Goal: Task Accomplishment & Management: Use online tool/utility

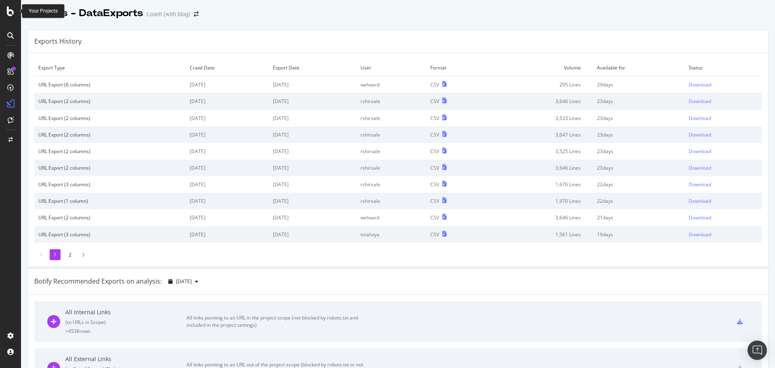
click at [13, 13] on icon at bounding box center [10, 11] width 7 height 10
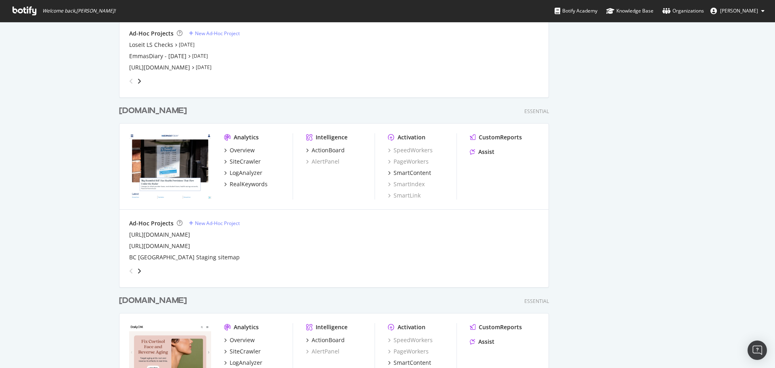
scroll to position [363, 0]
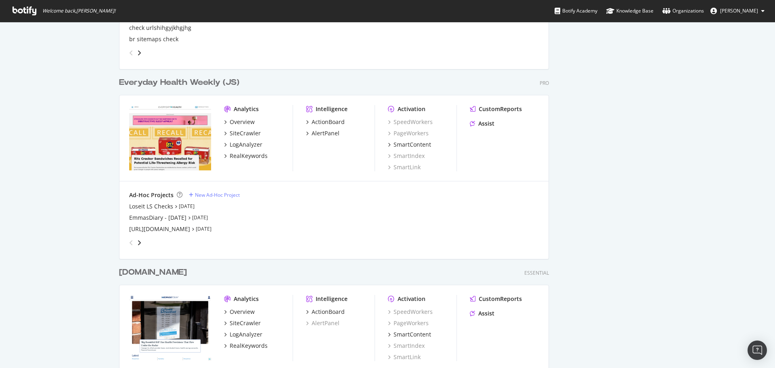
click at [175, 82] on div "Everyday Health Weekly (JS)" at bounding box center [179, 83] width 120 height 12
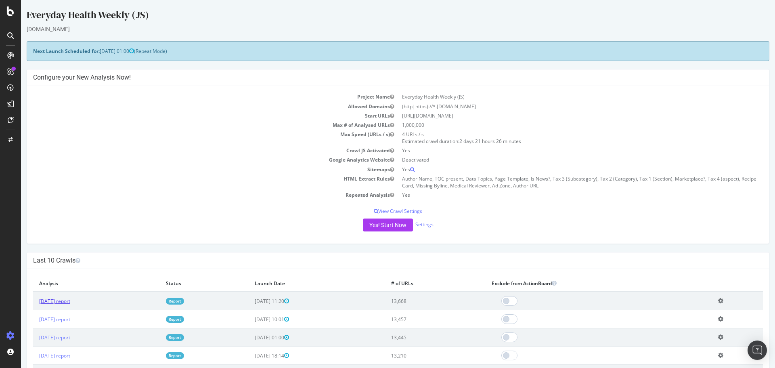
click at [67, 299] on link "[DATE] report" at bounding box center [54, 301] width 31 height 7
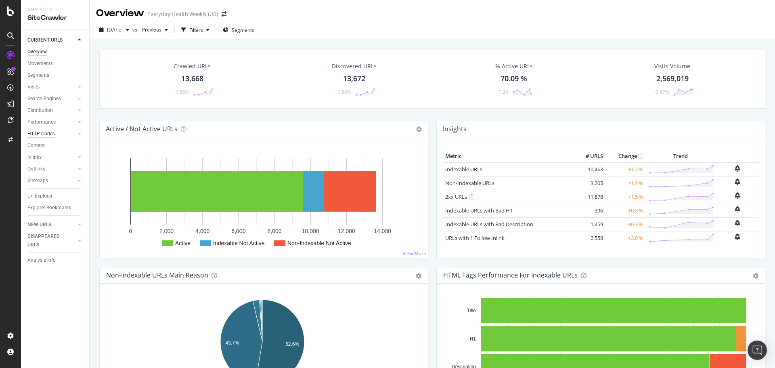
click at [46, 130] on div "HTTP Codes" at bounding box center [40, 134] width 27 height 8
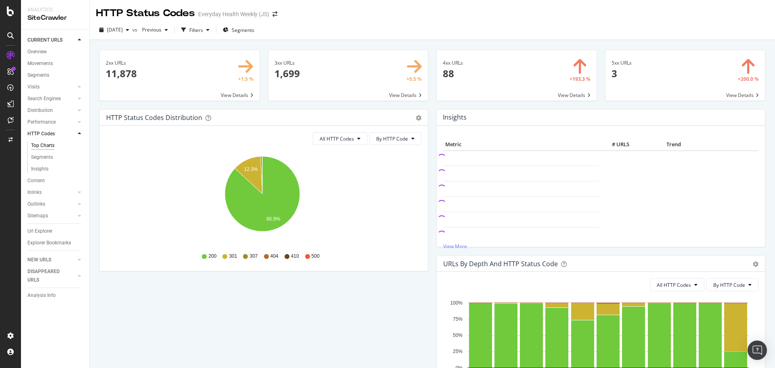
click at [470, 77] on span at bounding box center [517, 75] width 160 height 50
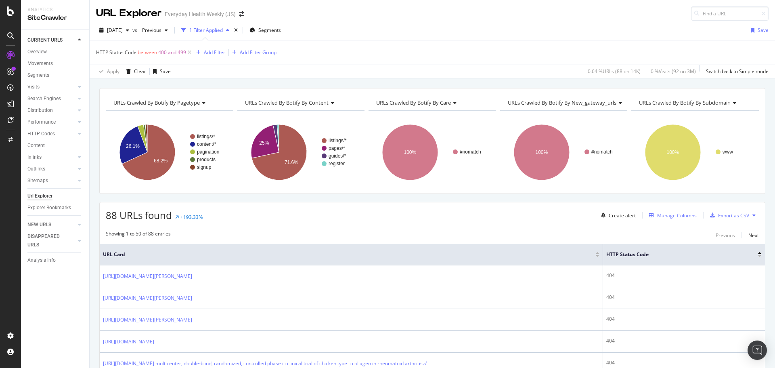
click at [658, 216] on div "Manage Columns" at bounding box center [677, 215] width 40 height 7
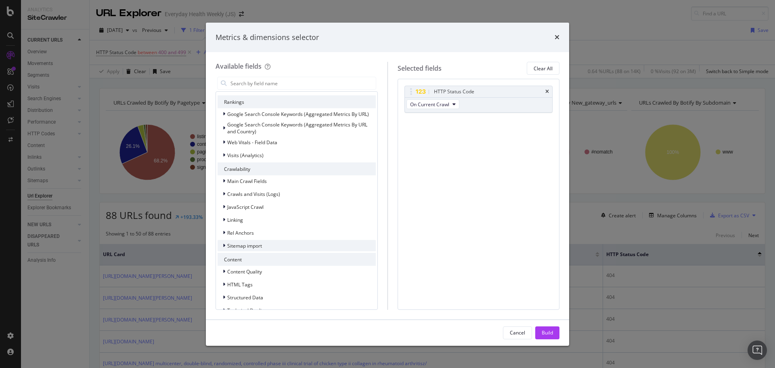
scroll to position [178, 0]
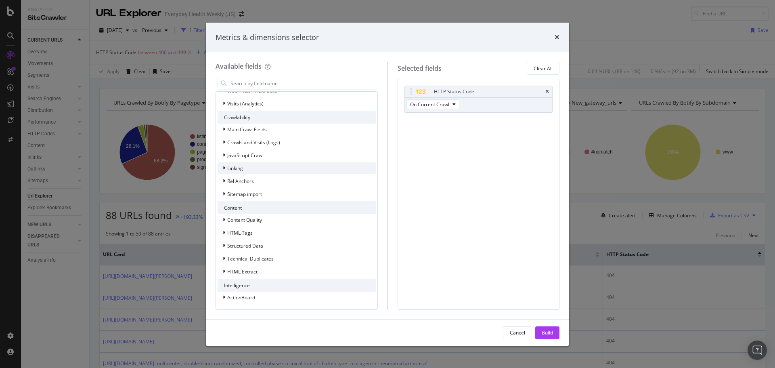
click at [250, 172] on div "Linking" at bounding box center [297, 167] width 158 height 11
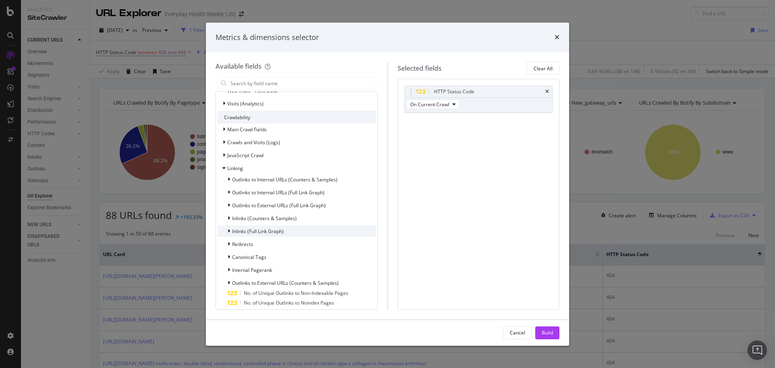
click at [269, 228] on span "Inlinks (Full Link Graph)" at bounding box center [258, 231] width 52 height 7
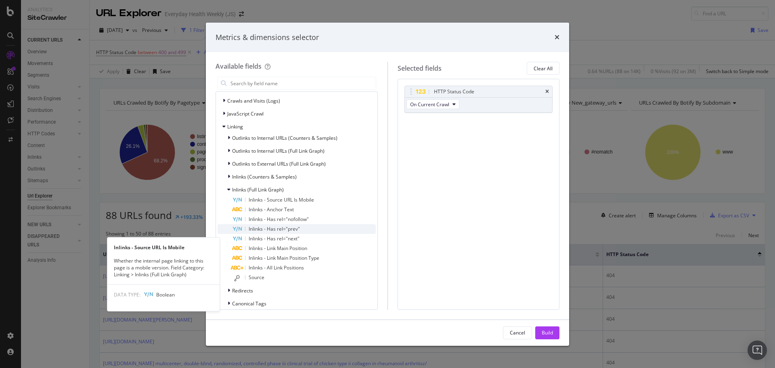
scroll to position [258, 0]
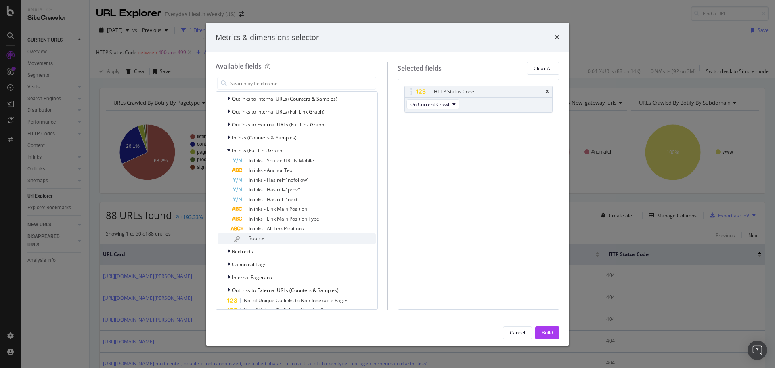
click at [266, 239] on div "Source" at bounding box center [304, 238] width 144 height 11
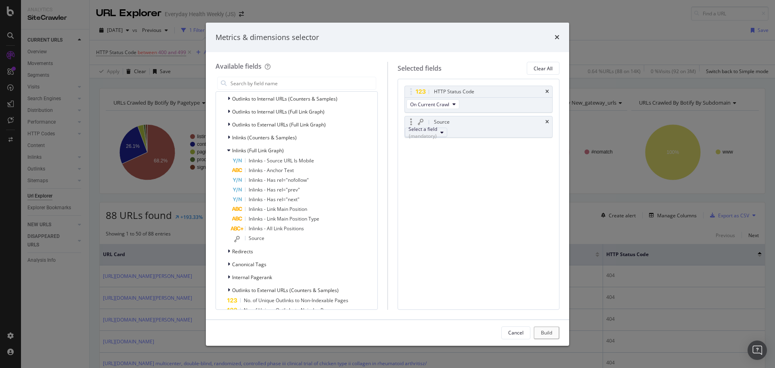
click at [437, 137] on div "(mandatory)" at bounding box center [423, 135] width 29 height 7
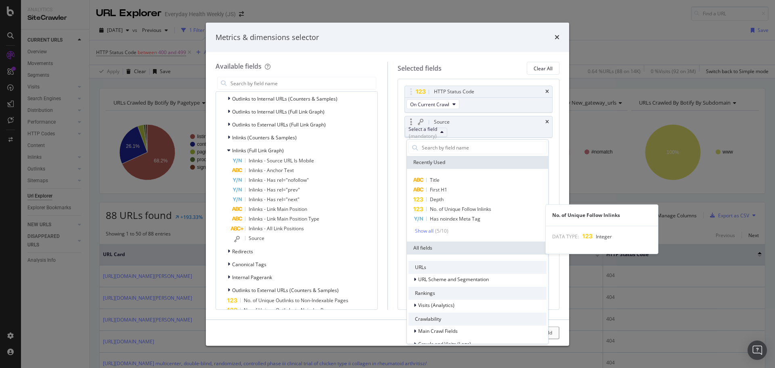
scroll to position [121, 0]
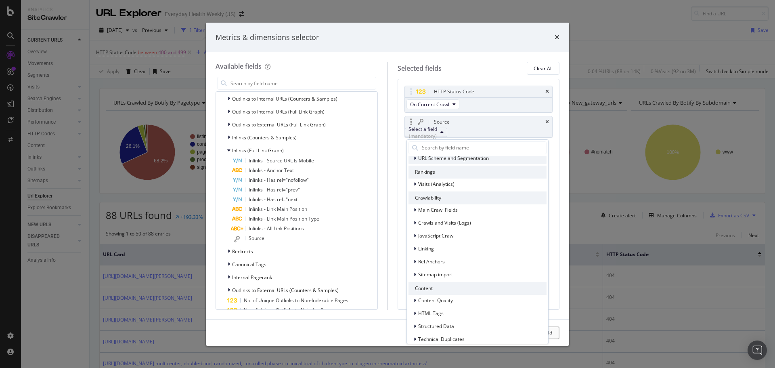
click at [445, 158] on span "URL Scheme and Segmentation" at bounding box center [453, 158] width 71 height 7
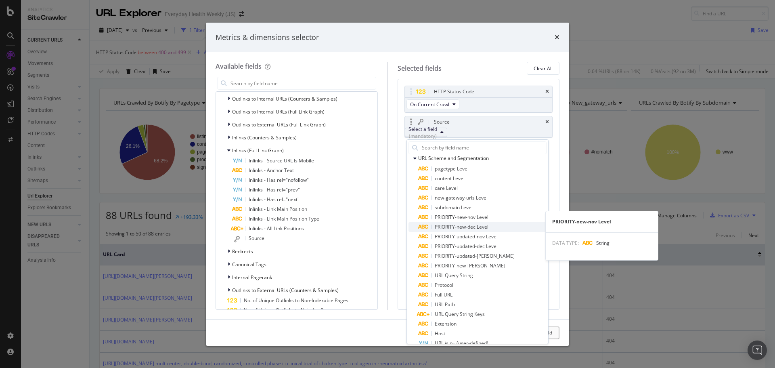
scroll to position [242, 0]
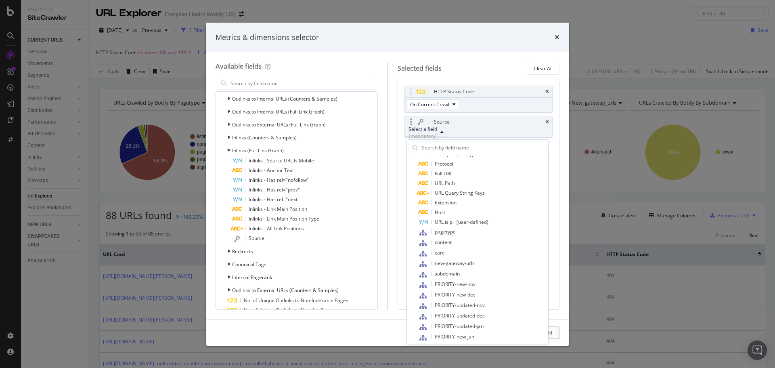
click at [437, 135] on div "Select a field (mandatory)" at bounding box center [423, 133] width 29 height 14
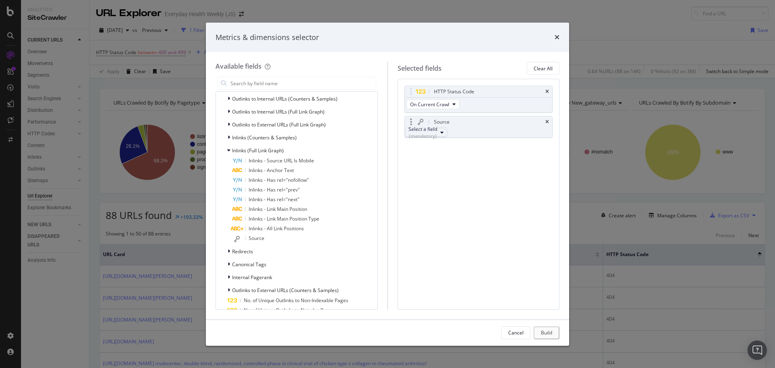
click at [447, 130] on button "Select a field (mandatory)" at bounding box center [426, 133] width 42 height 10
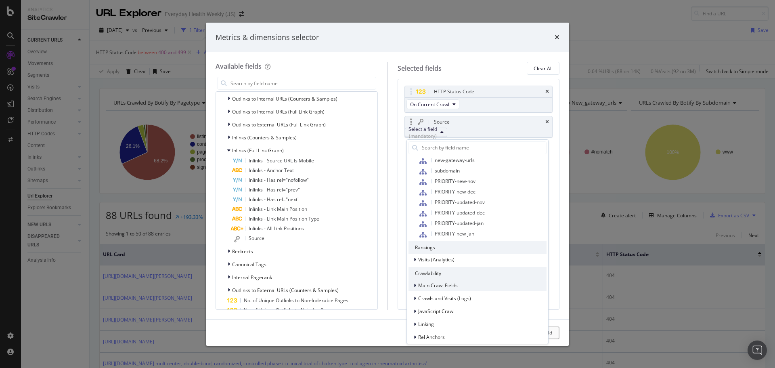
scroll to position [363, 0]
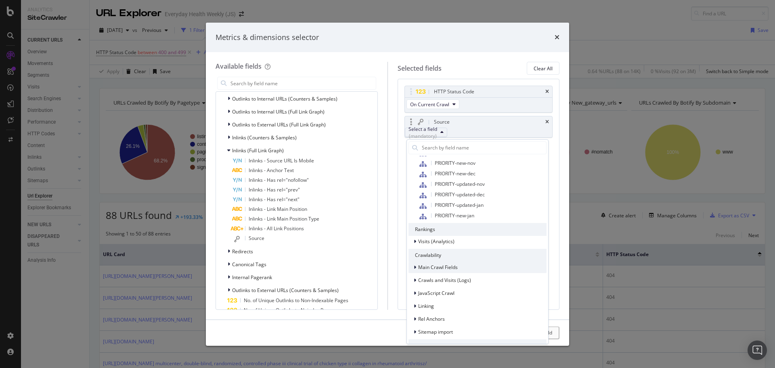
click at [445, 265] on span "Main Crawl Fields" at bounding box center [438, 267] width 40 height 7
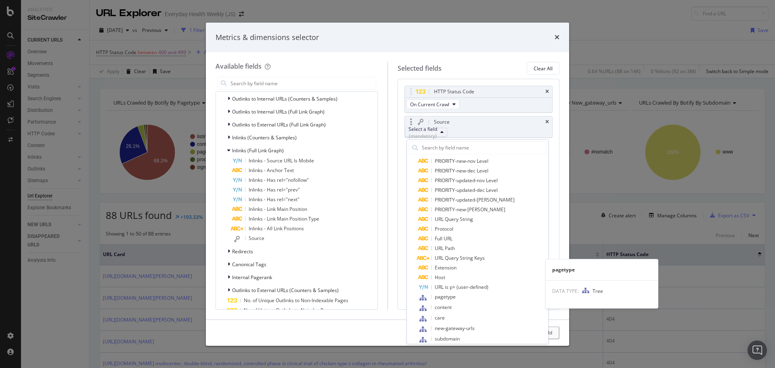
scroll to position [162, 0]
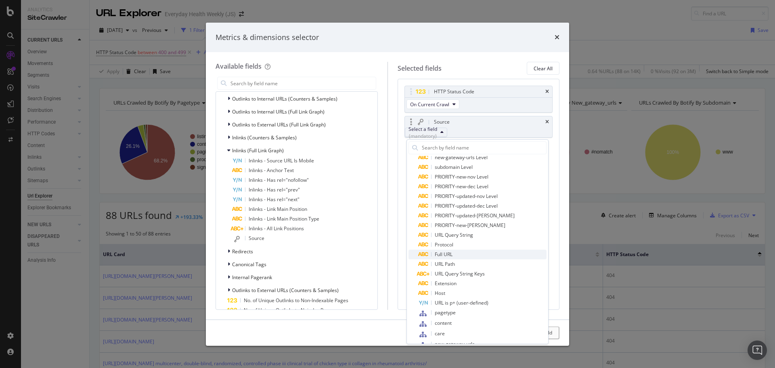
click at [451, 254] on span "Full URL" at bounding box center [444, 254] width 18 height 7
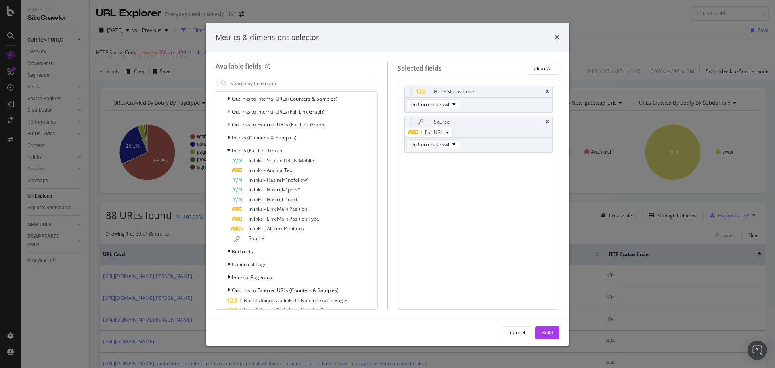
drag, startPoint x: 550, startPoint y: 331, endPoint x: 177, endPoint y: 10, distance: 491.4
click at [549, 331] on div "Build" at bounding box center [547, 332] width 11 height 7
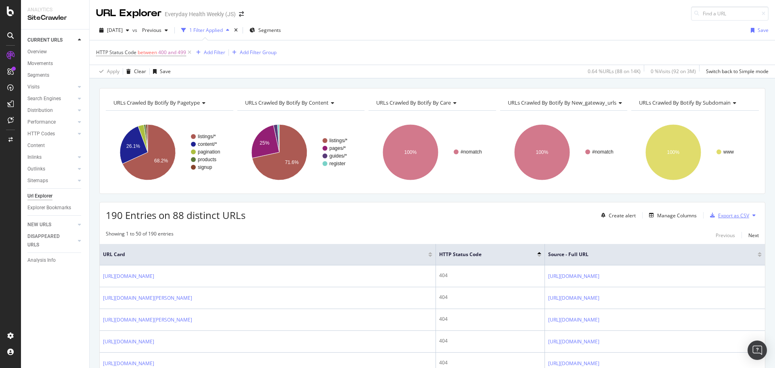
click at [718, 217] on div "Export as CSV" at bounding box center [733, 215] width 31 height 7
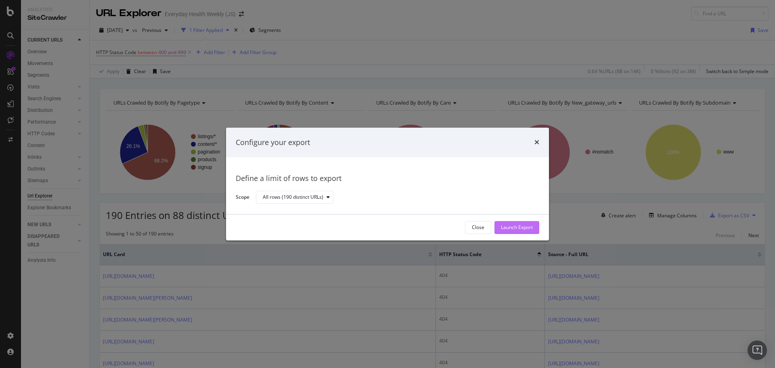
click at [517, 226] on div "Launch Export" at bounding box center [517, 227] width 32 height 7
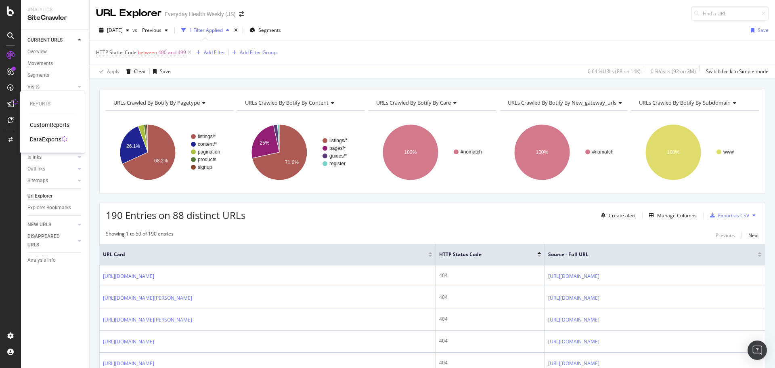
click at [45, 137] on div "DataExports" at bounding box center [46, 139] width 32 height 8
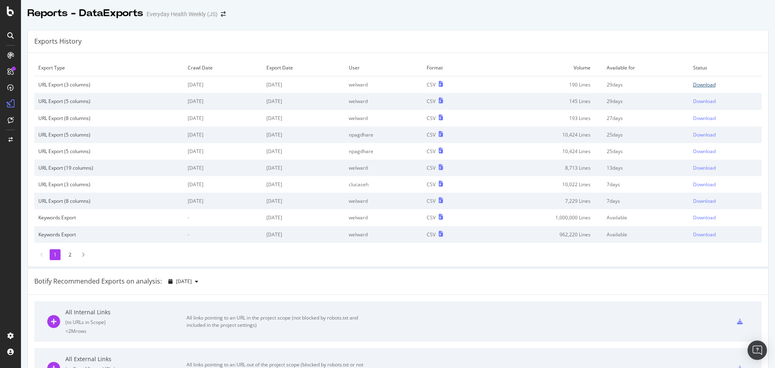
click at [693, 84] on div "Download" at bounding box center [704, 84] width 23 height 7
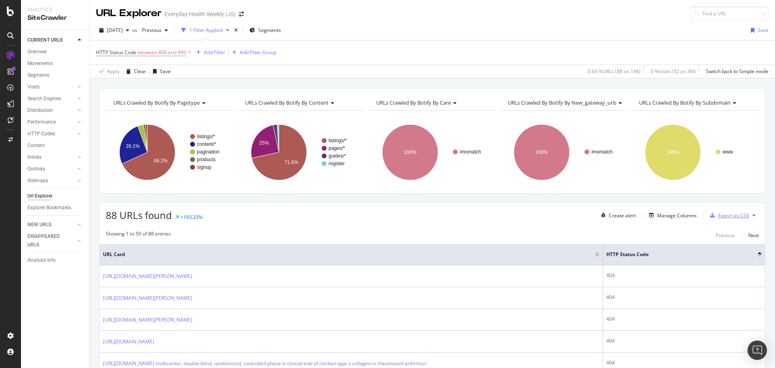
click at [733, 216] on div "Export as CSV" at bounding box center [733, 215] width 31 height 7
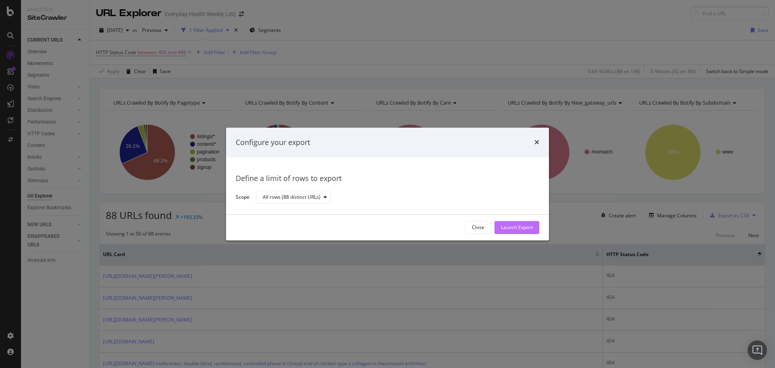
click at [511, 229] on div "Launch Export" at bounding box center [517, 227] width 32 height 7
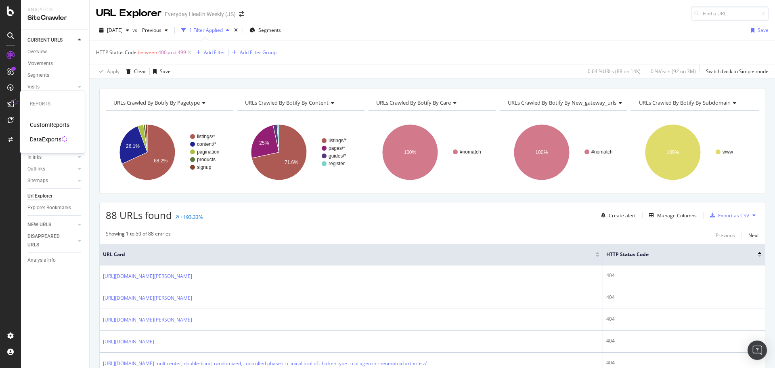
click at [44, 137] on div "DataExports" at bounding box center [46, 139] width 32 height 8
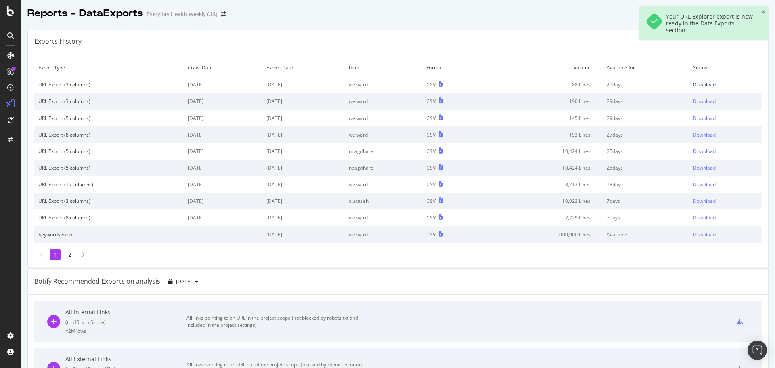
click at [698, 83] on div "Download" at bounding box center [704, 84] width 23 height 7
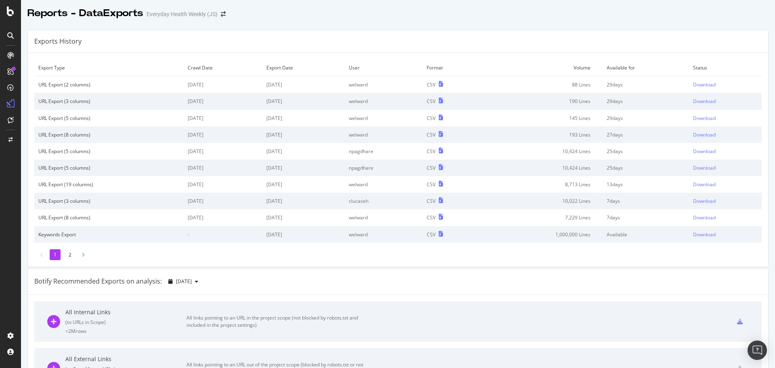
click at [0, 12] on div at bounding box center [10, 184] width 21 height 368
click at [7, 16] on div at bounding box center [10, 184] width 21 height 368
click at [13, 11] on icon at bounding box center [10, 11] width 7 height 10
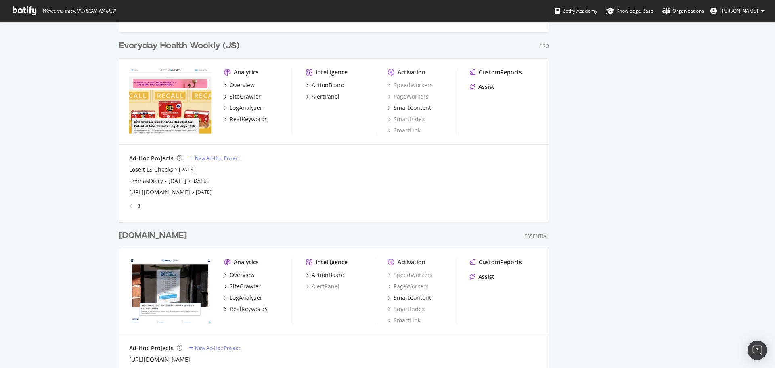
scroll to position [323, 0]
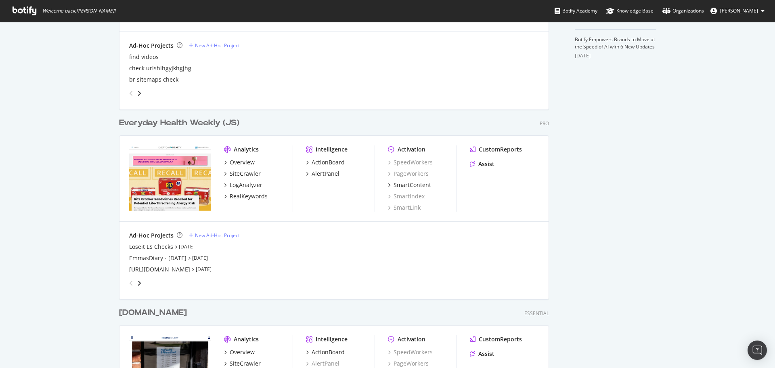
click at [187, 122] on div "Everyday Health Weekly (JS)" at bounding box center [179, 123] width 120 height 12
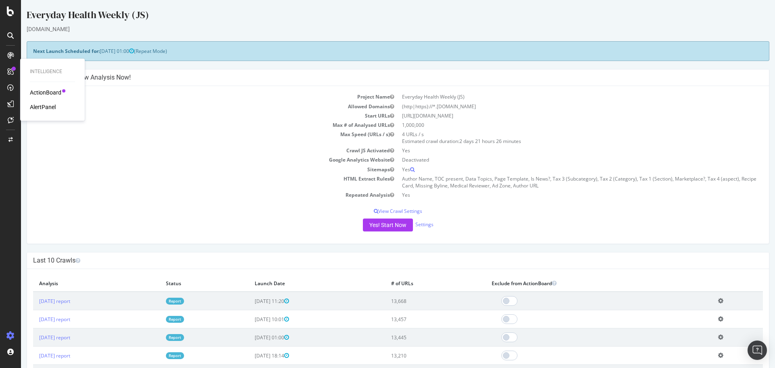
click at [41, 90] on div "ActionBoard" at bounding box center [46, 92] width 32 height 8
